Goal: Task Accomplishment & Management: Manage account settings

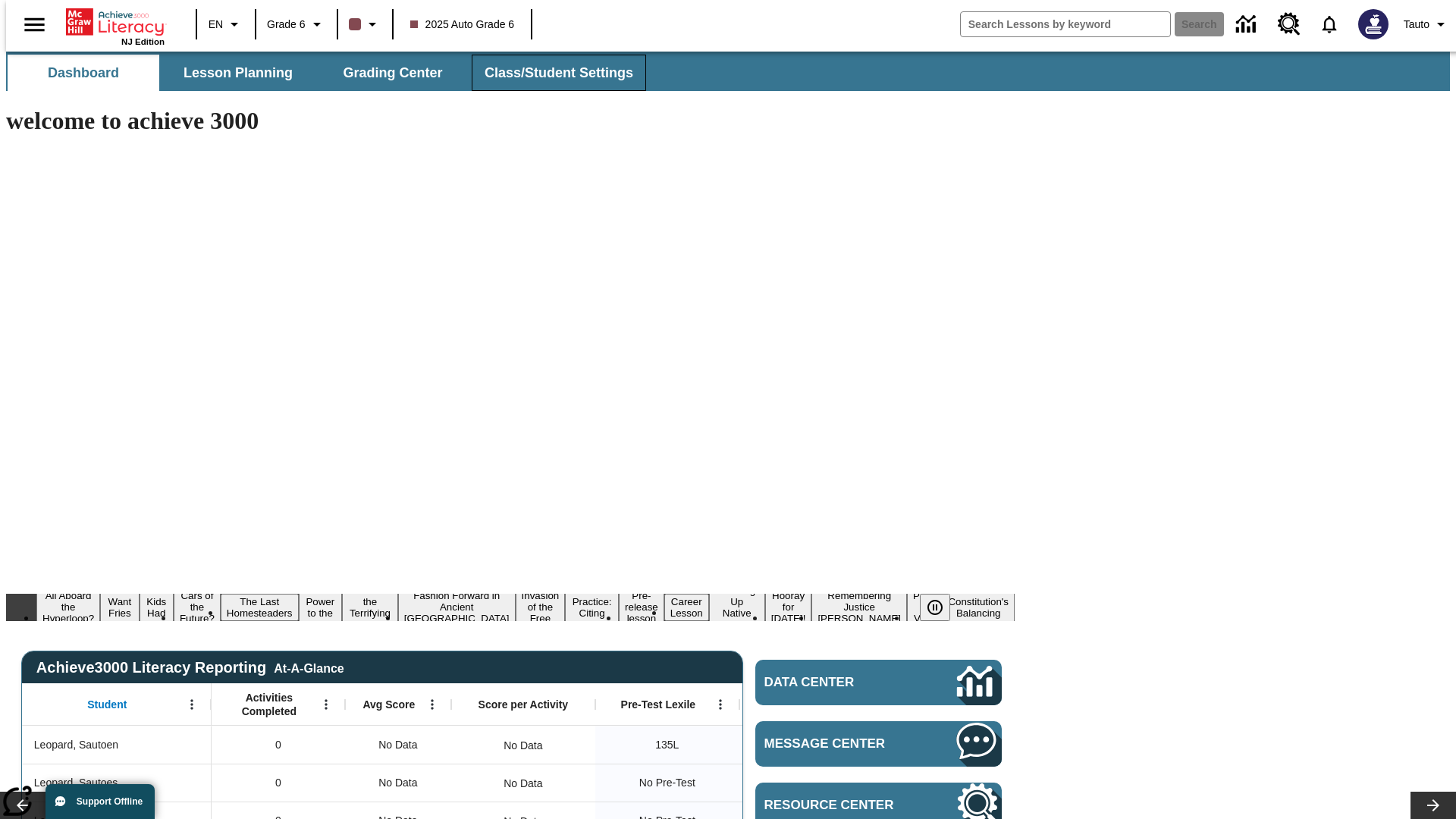
click at [550, 73] on span "Class/Student Settings" at bounding box center [558, 73] width 148 height 18
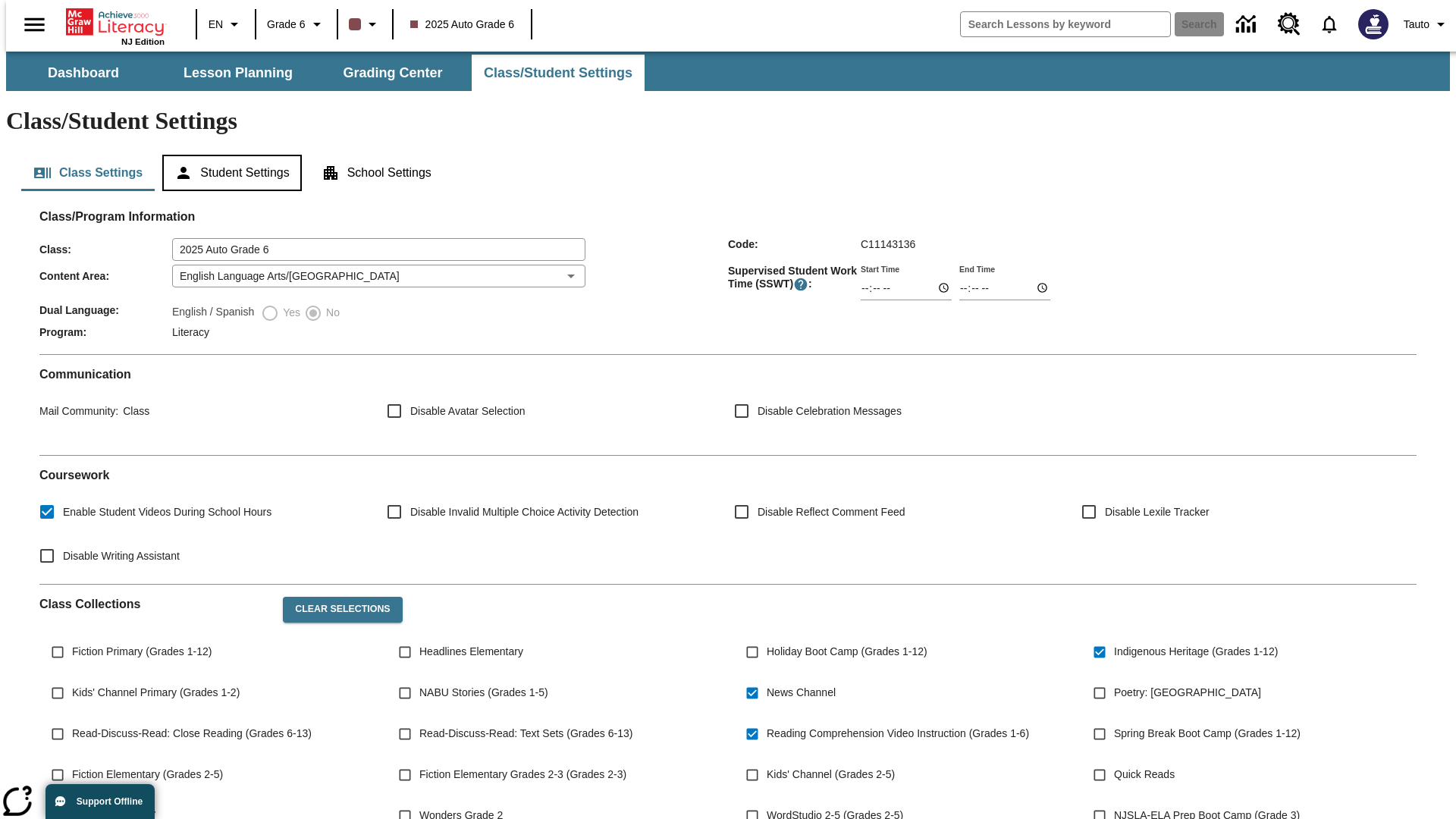
click at [228, 154] on button "Student Settings" at bounding box center [232, 172] width 139 height 36
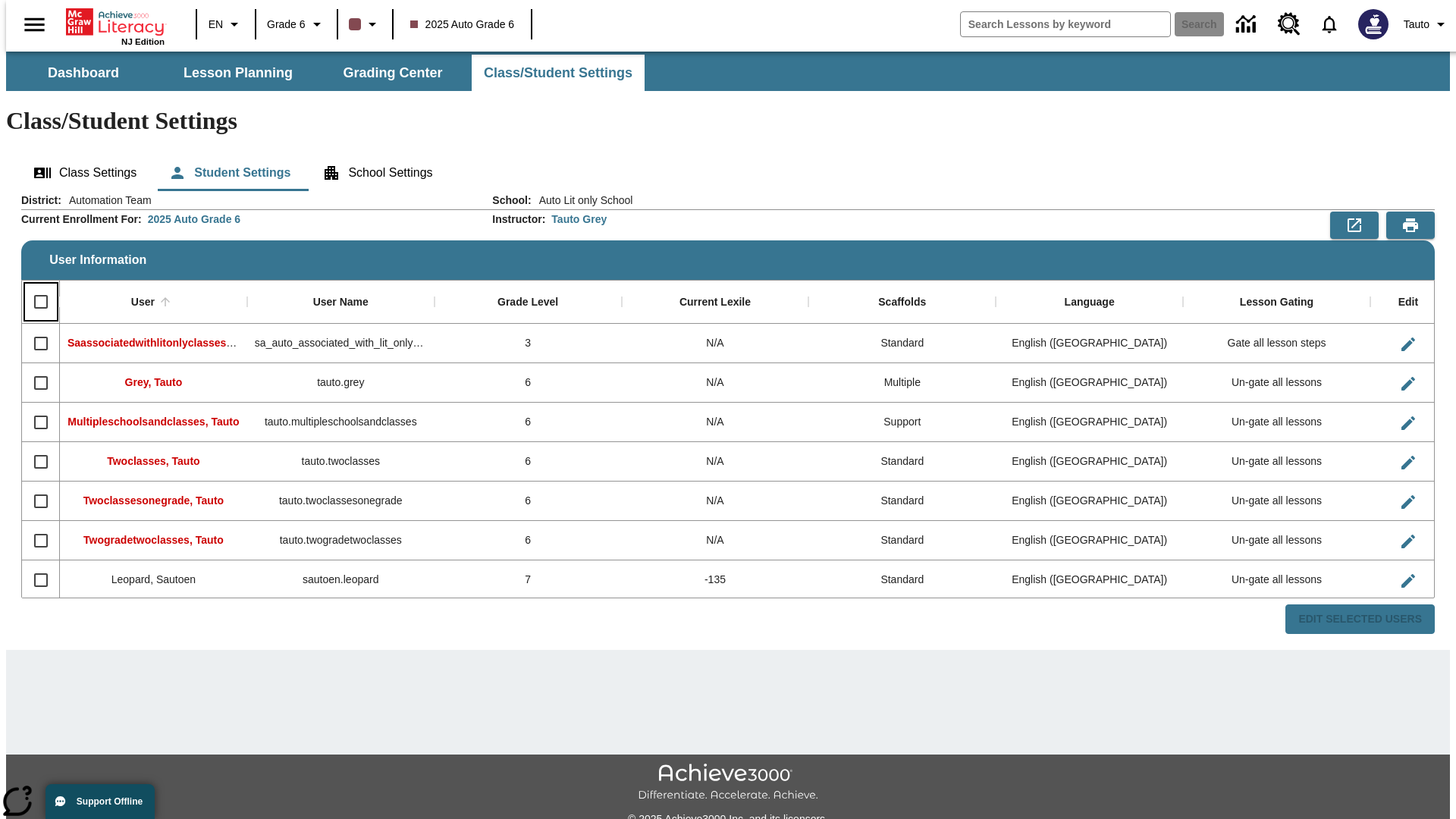
click at [34, 286] on input "Select all rows" at bounding box center [42, 302] width 32 height 32
checkbox input "true"
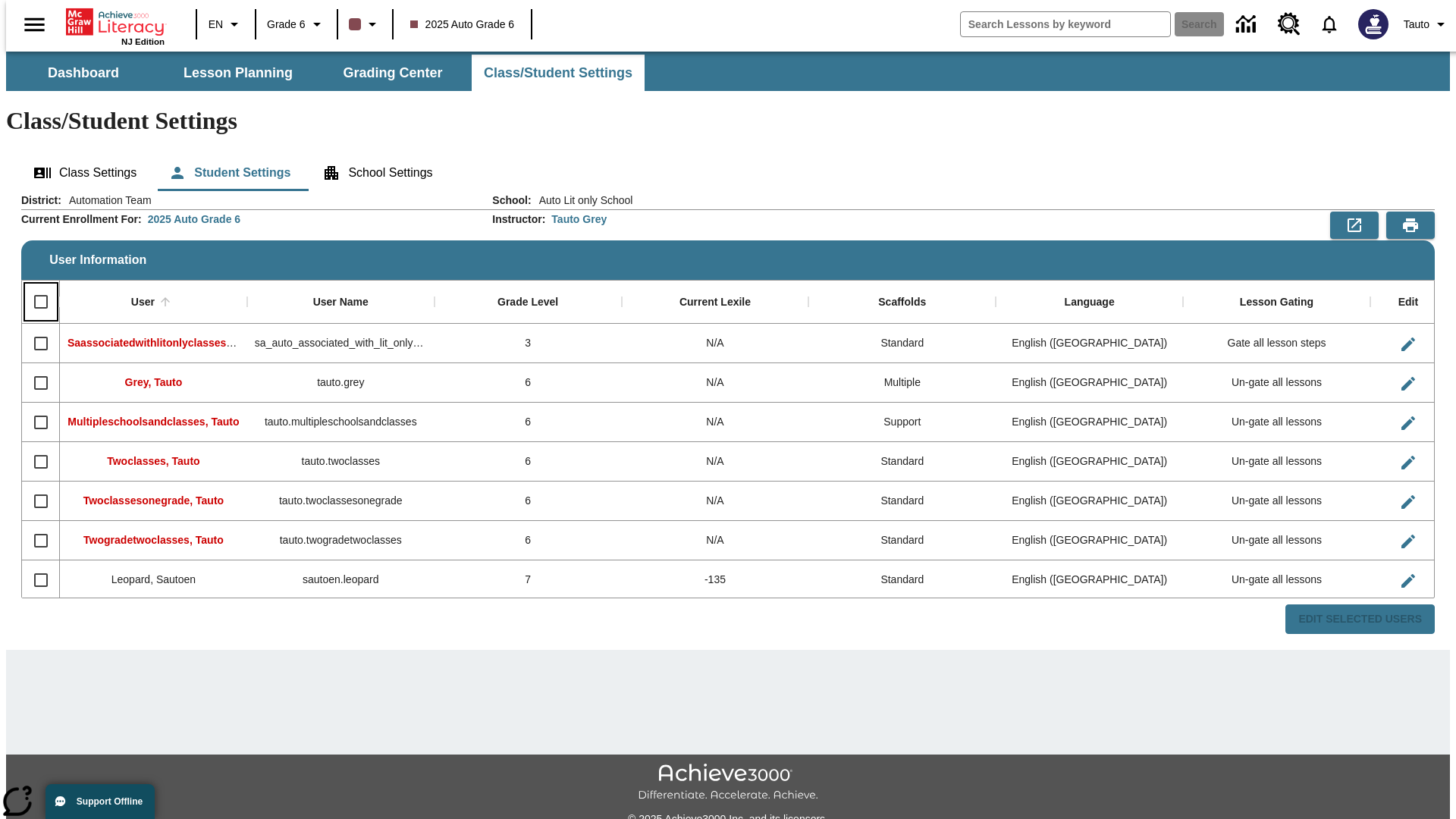
checkbox input "true"
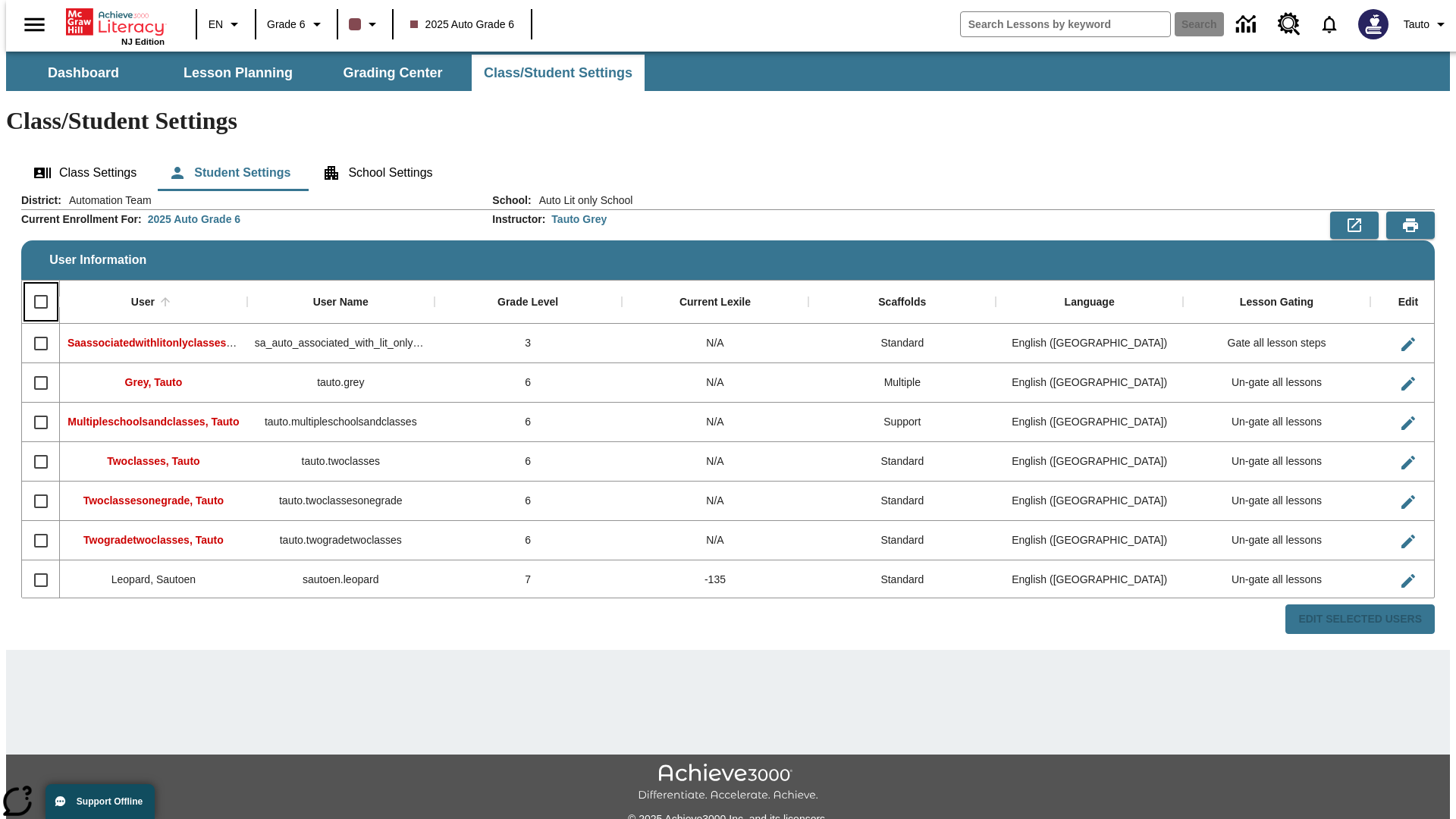
checkbox input "true"
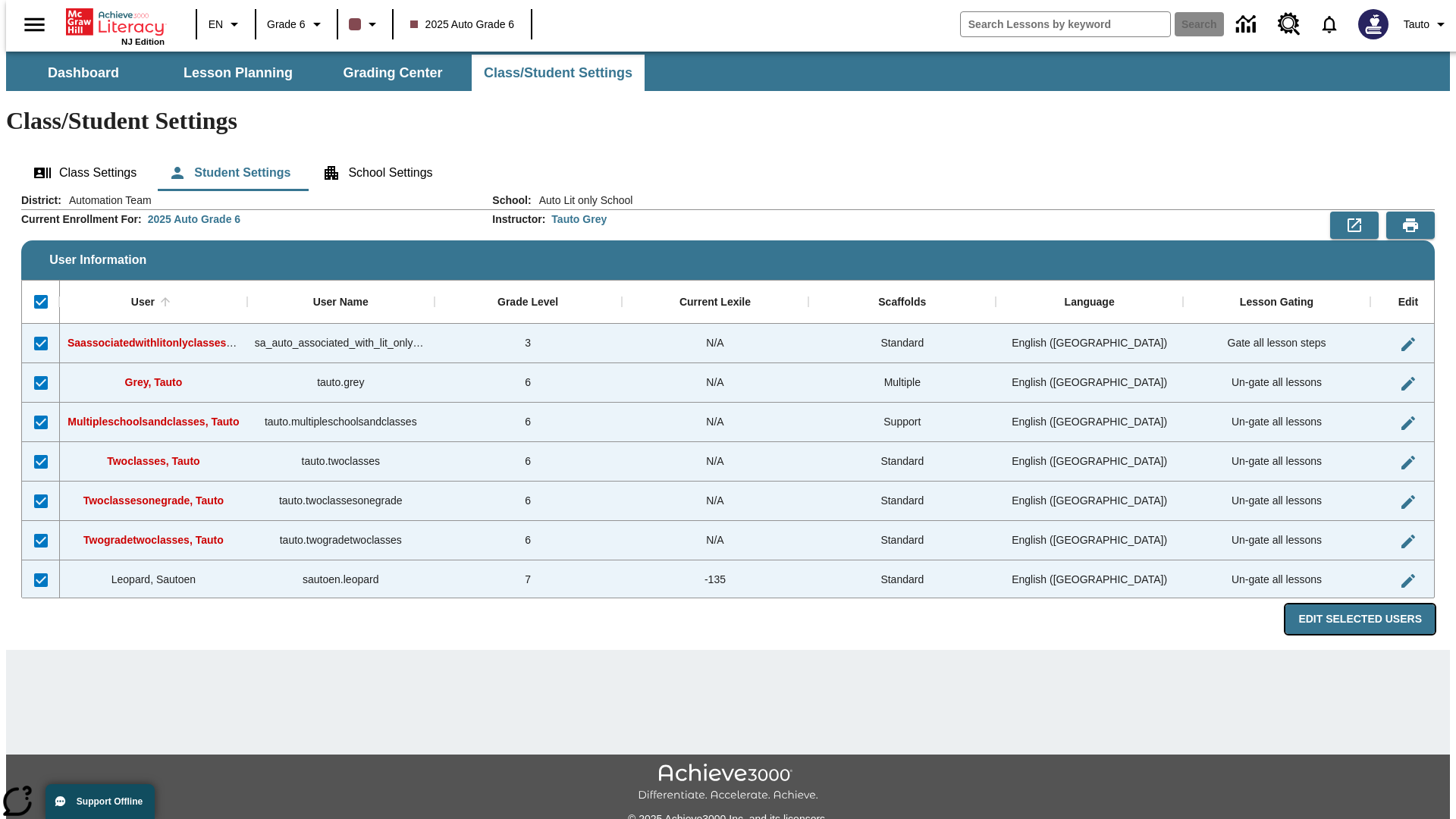
click at [1372, 604] on button "Edit Selected Users" at bounding box center [1360, 619] width 149 height 30
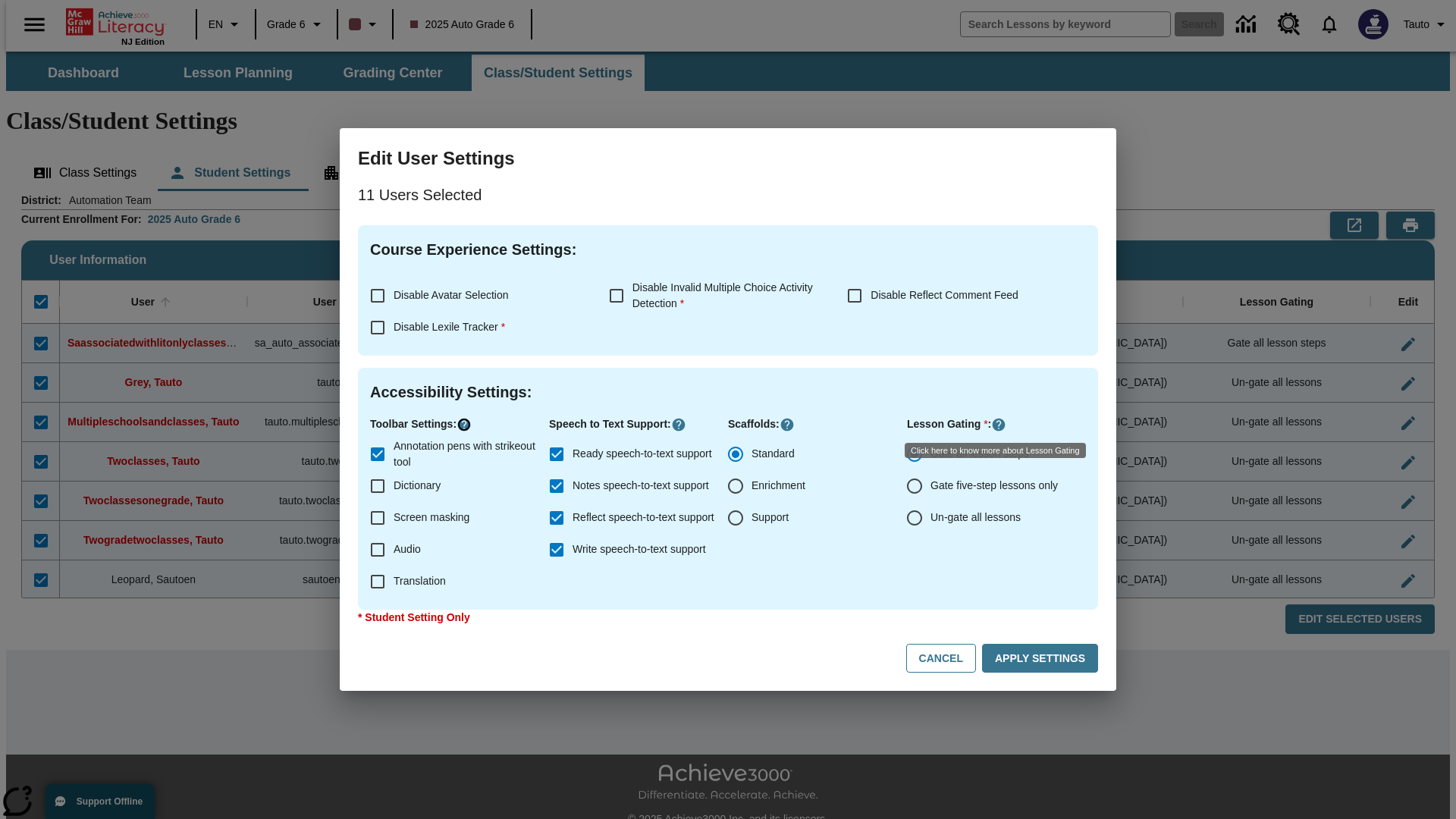
click at [466, 425] on icon "Click here to know more about" at bounding box center [464, 425] width 15 height 15
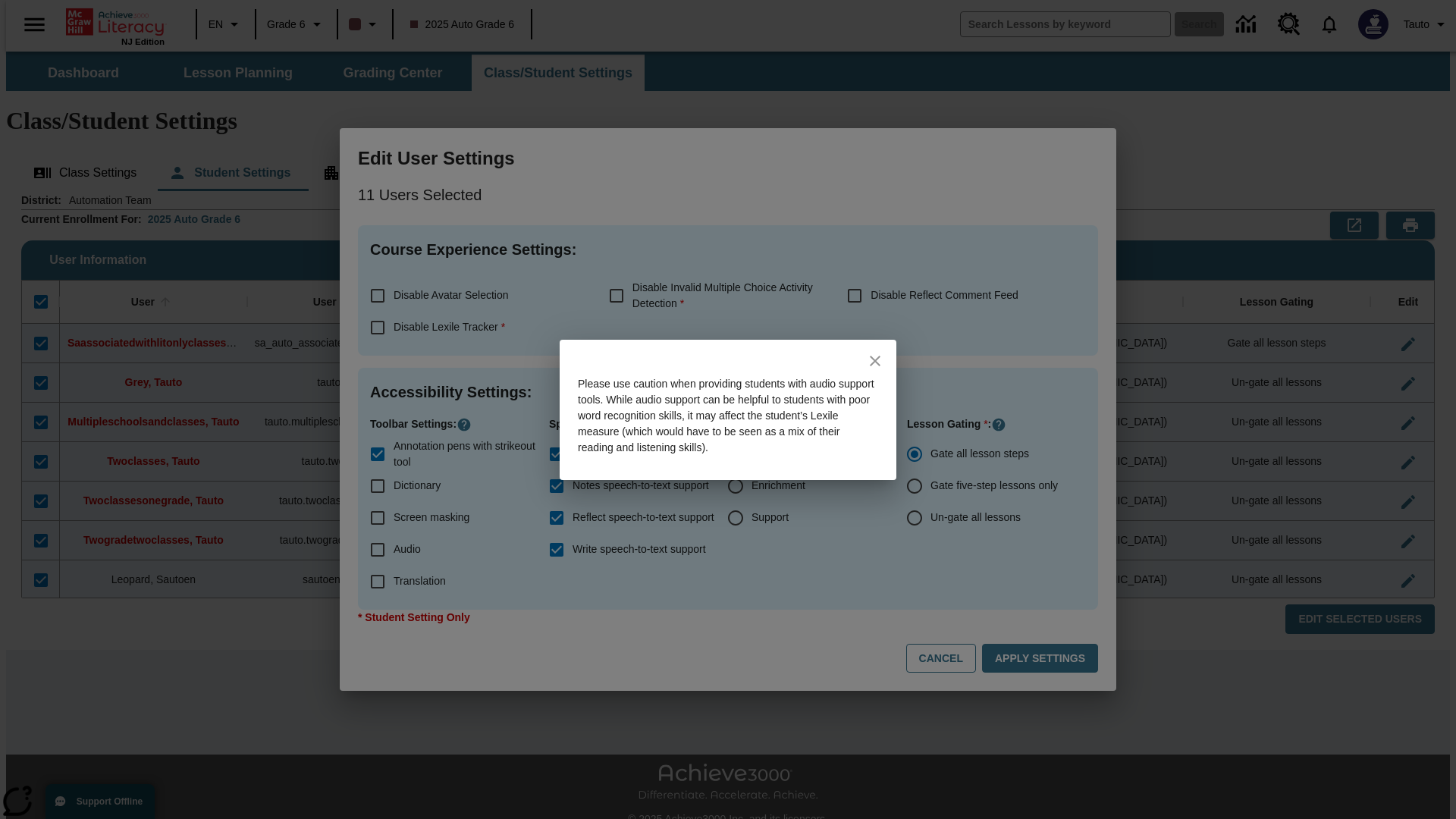
click at [875, 360] on icon "close" at bounding box center [875, 360] width 11 height 11
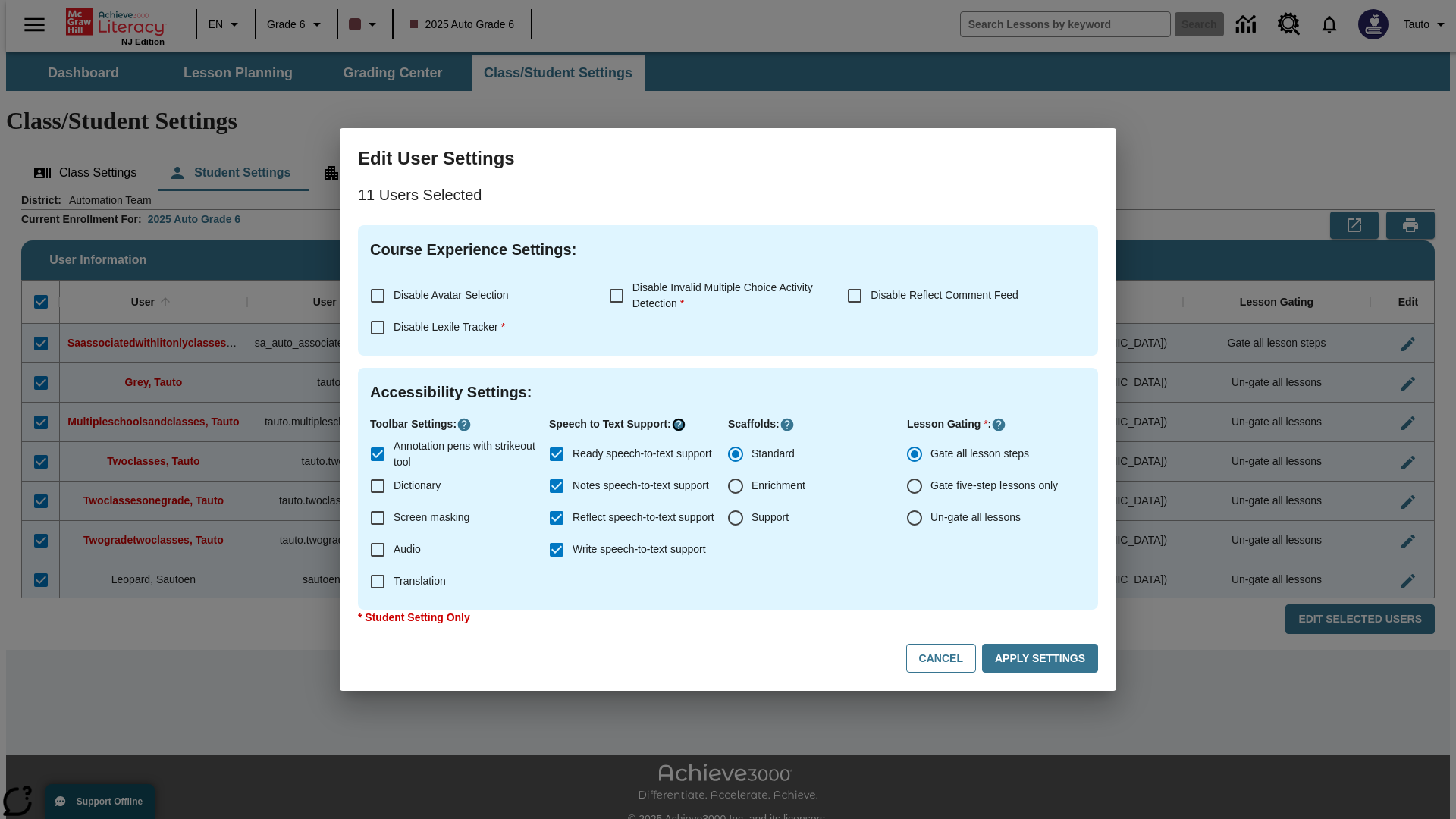
click at [683, 425] on icon "Click here to know more about" at bounding box center [678, 425] width 15 height 15
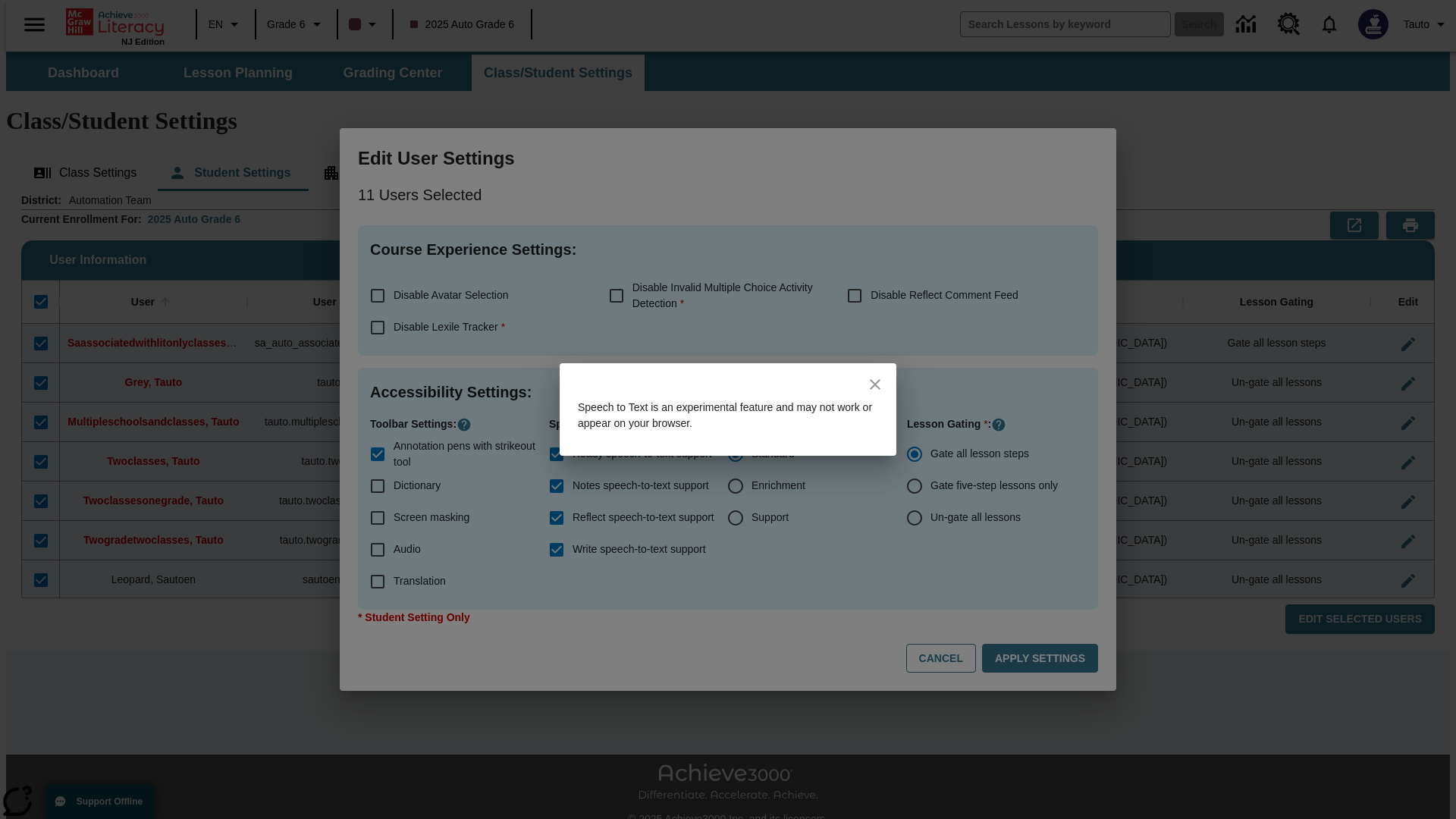
click at [875, 384] on icon "close" at bounding box center [875, 384] width 11 height 11
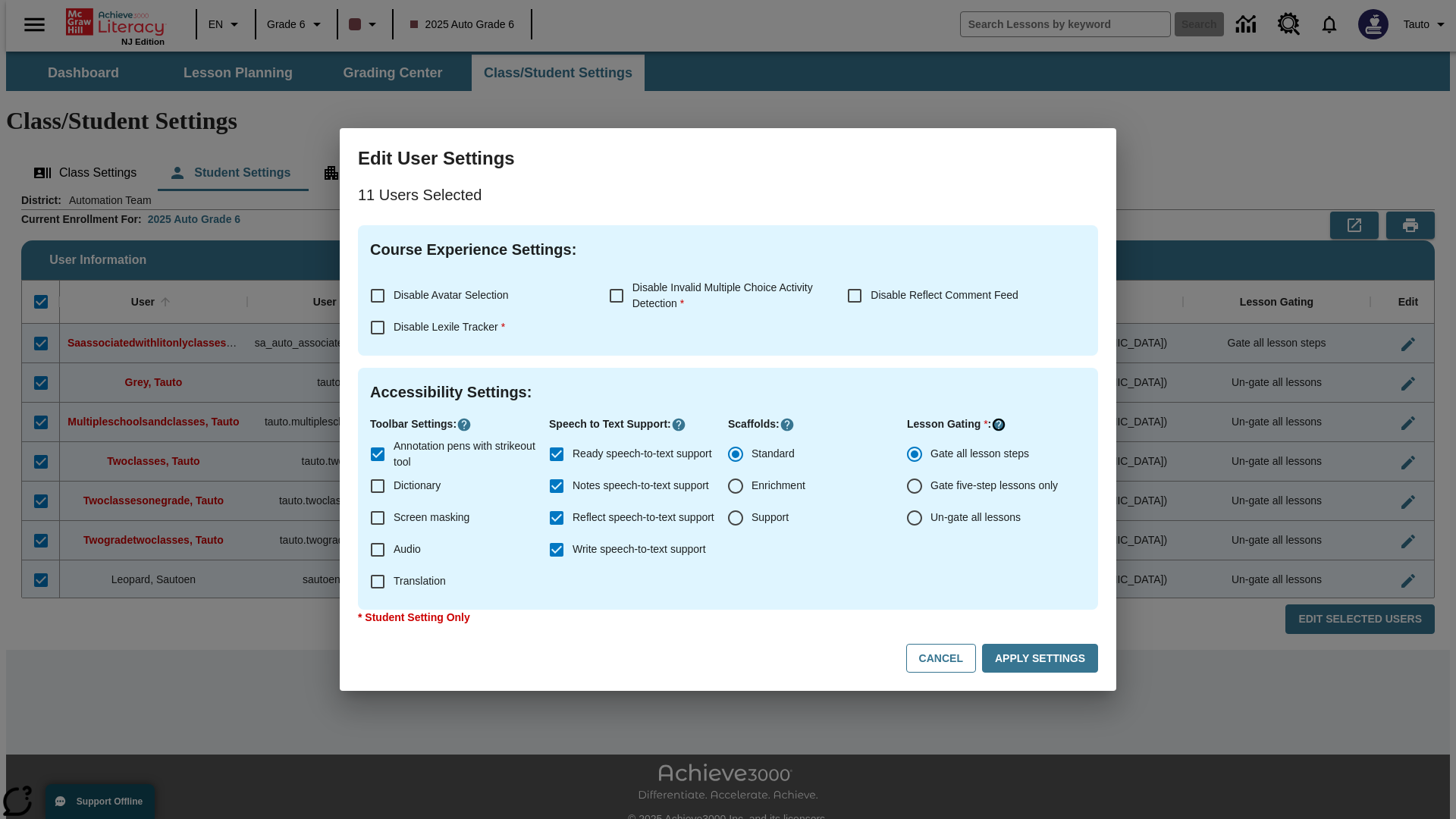
click at [1001, 425] on icon "Click here to know more about" at bounding box center [999, 425] width 15 height 15
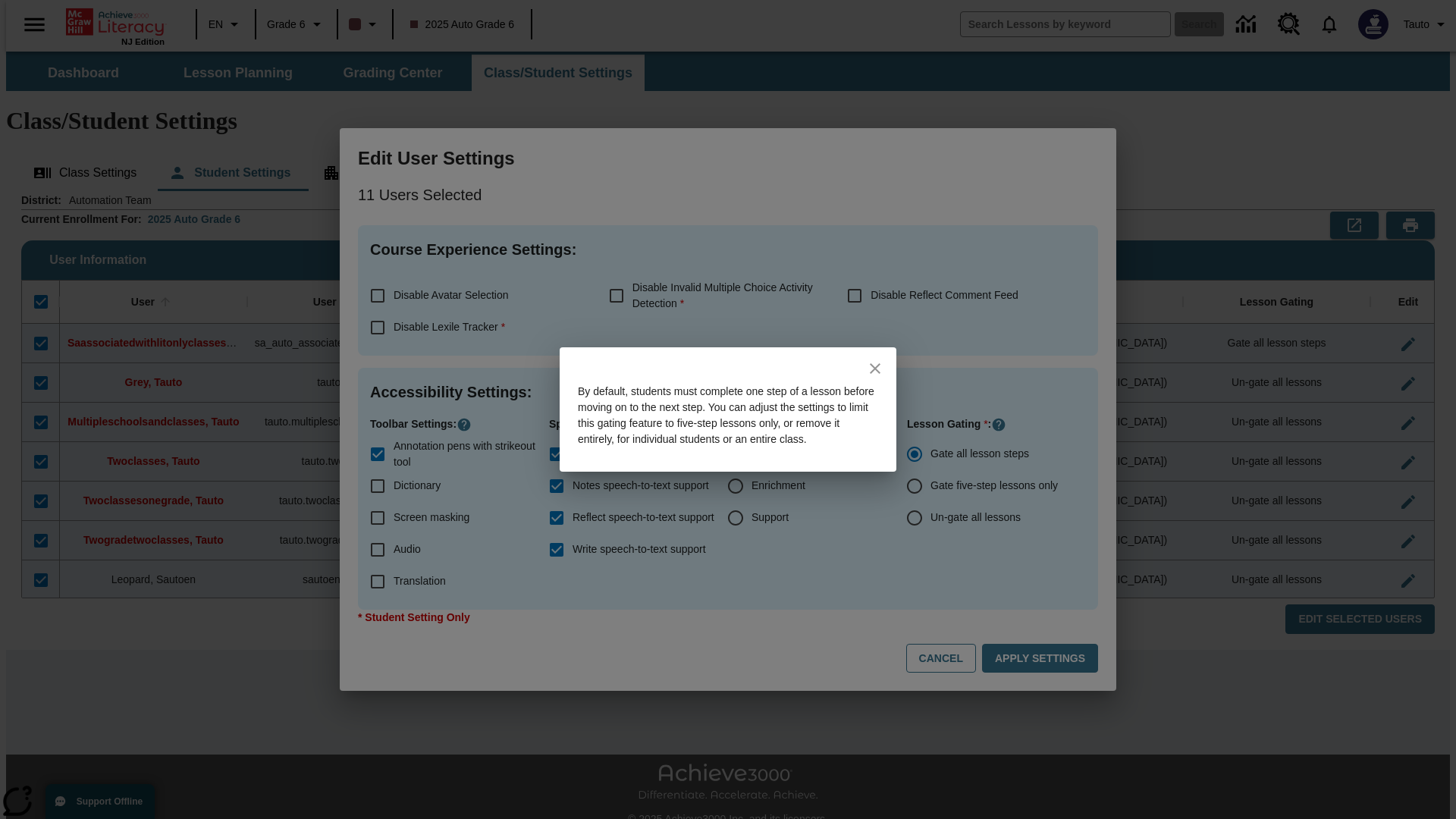
click at [875, 363] on icon "close" at bounding box center [875, 368] width 11 height 11
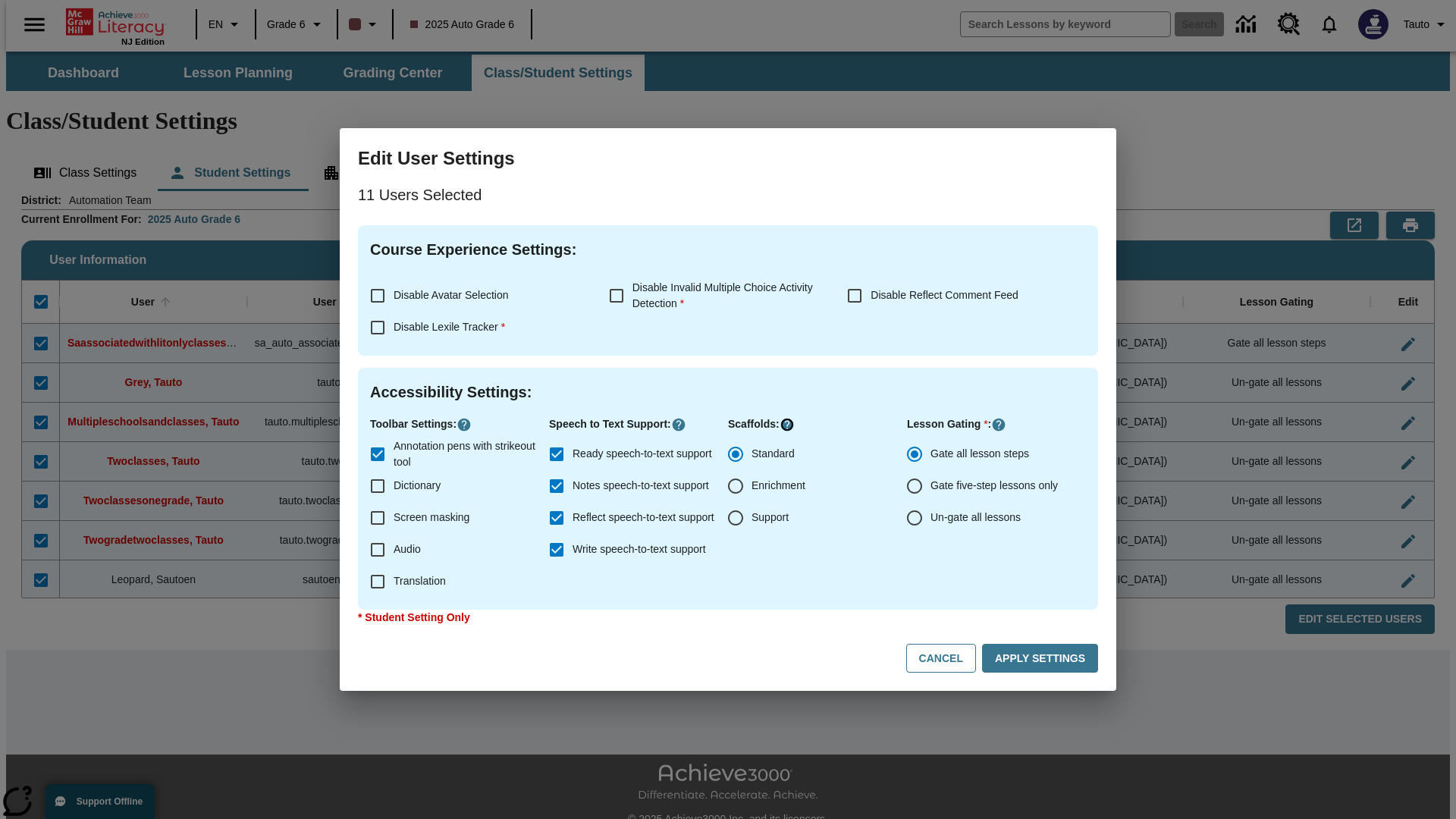
click at [786, 425] on icon "Click here to know more about" at bounding box center [787, 425] width 15 height 15
